Goal: Information Seeking & Learning: Learn about a topic

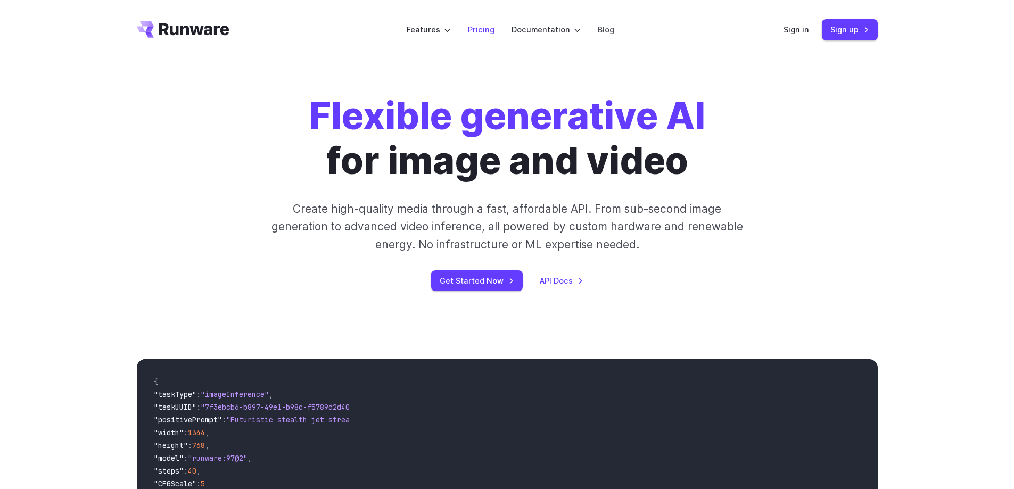
click at [487, 27] on link "Pricing" at bounding box center [481, 29] width 27 height 12
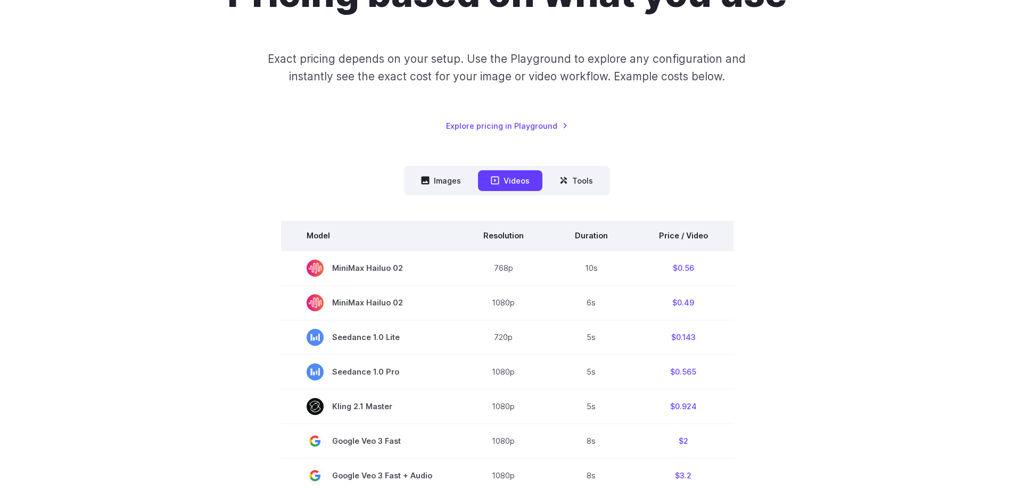
scroll to position [142, 0]
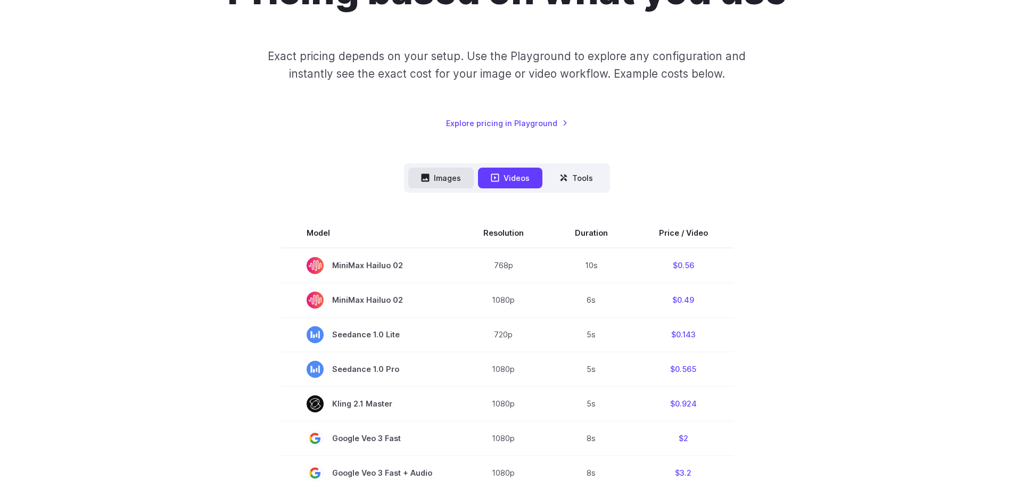
click at [448, 177] on button "Images" at bounding box center [440, 178] width 65 height 21
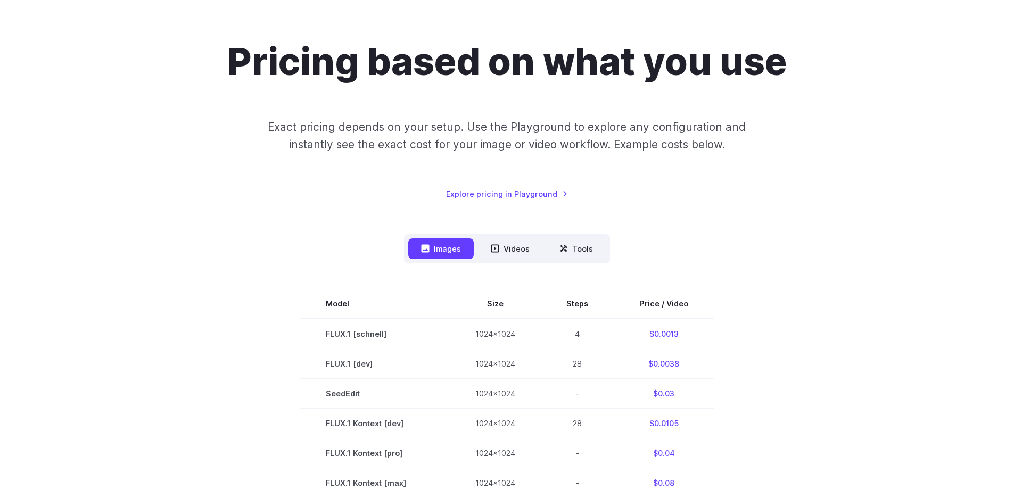
scroll to position [71, 0]
click at [571, 246] on button "Tools" at bounding box center [576, 249] width 59 height 21
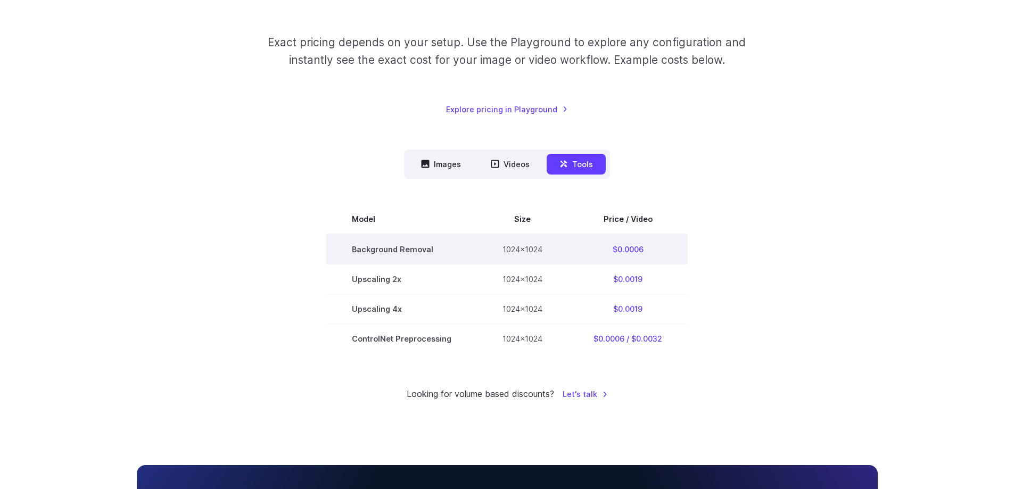
scroll to position [160, 0]
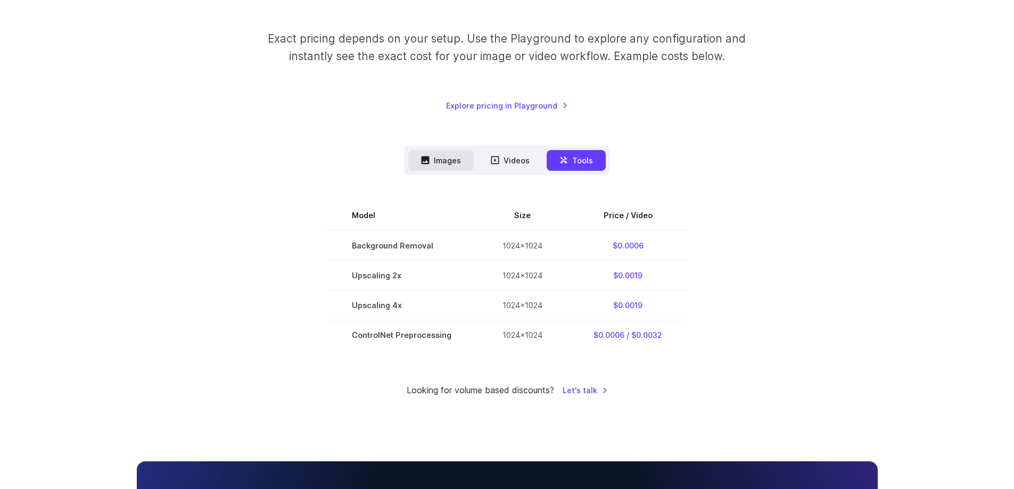
click at [441, 167] on button "Images" at bounding box center [440, 160] width 65 height 21
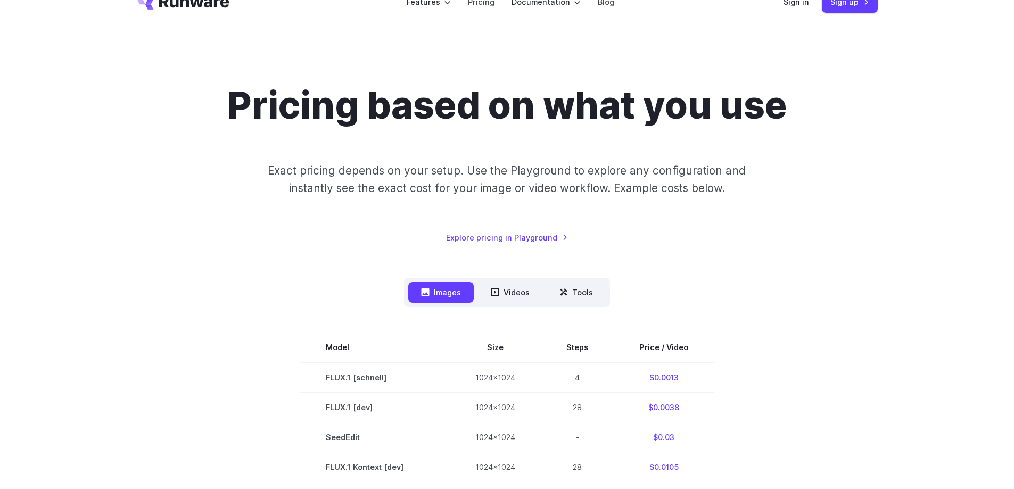
scroll to position [0, 0]
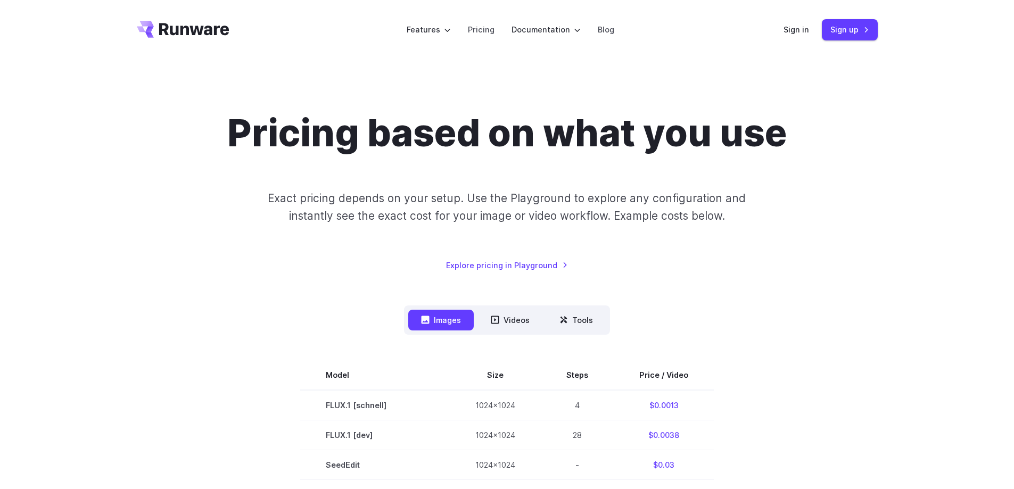
drag, startPoint x: 195, startPoint y: 20, endPoint x: 250, endPoint y: 5, distance: 56.7
click at [195, 20] on header "Features Tasks Image generation Video generation Sonic Inference Engine™ Models…" at bounding box center [507, 30] width 766 height 60
